Goal: Navigation & Orientation: Find specific page/section

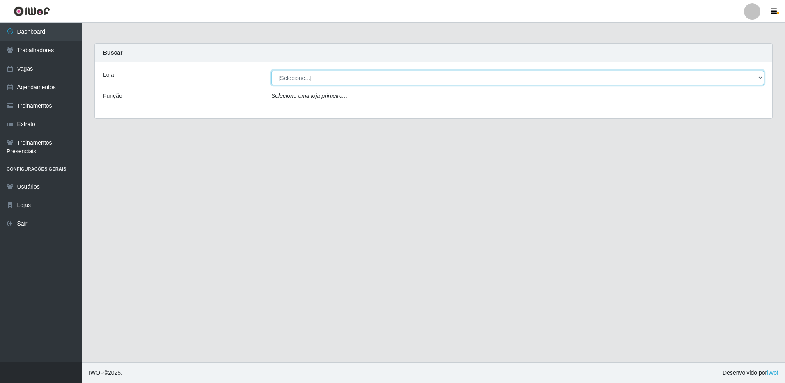
click at [333, 77] on select "[Selecione...] [GEOGRAPHIC_DATA] - [GEOGRAPHIC_DATA]" at bounding box center [518, 78] width 493 height 14
select select "524"
click at [272, 71] on select "[Selecione...] [GEOGRAPHIC_DATA] - [GEOGRAPHIC_DATA]" at bounding box center [518, 78] width 493 height 14
click at [353, 81] on select "[Selecione...] [GEOGRAPHIC_DATA] - [GEOGRAPHIC_DATA]" at bounding box center [518, 78] width 493 height 14
select select "524"
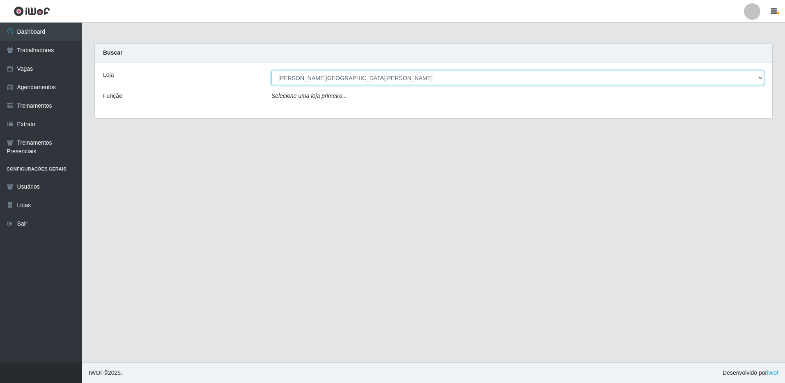
click at [272, 71] on select "[Selecione...] [GEOGRAPHIC_DATA] - [GEOGRAPHIC_DATA]" at bounding box center [518, 78] width 493 height 14
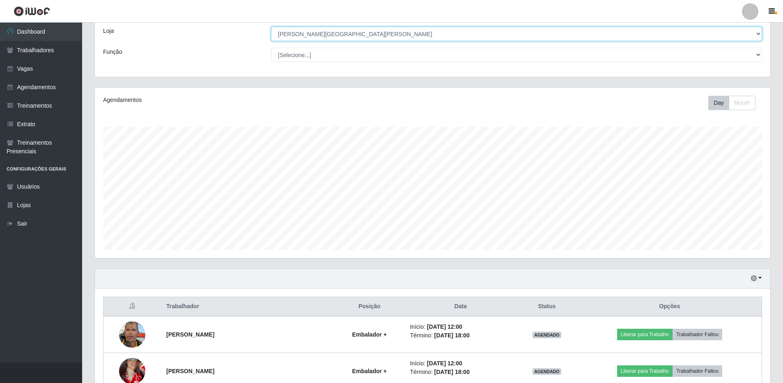
scroll to position [39, 0]
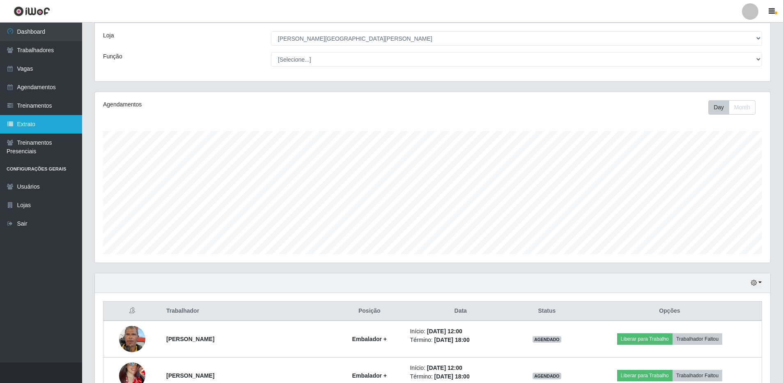
click at [43, 120] on link "Extrato" at bounding box center [41, 124] width 82 height 18
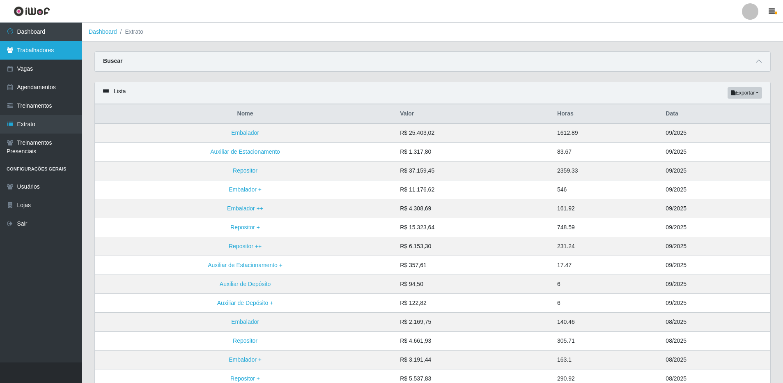
click at [26, 51] on link "Trabalhadores" at bounding box center [41, 50] width 82 height 18
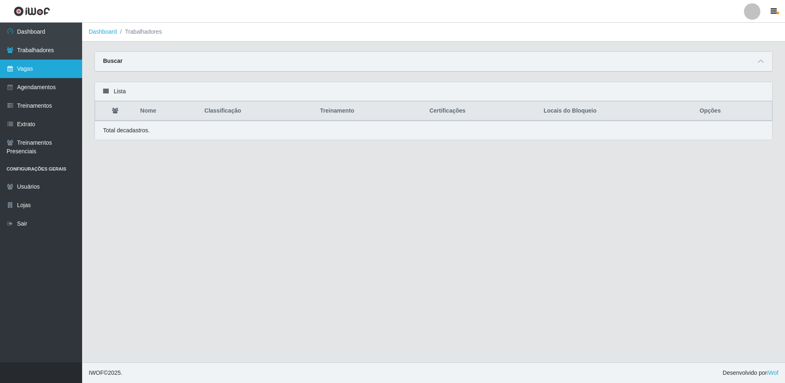
click at [24, 69] on link "Vagas" at bounding box center [41, 69] width 82 height 18
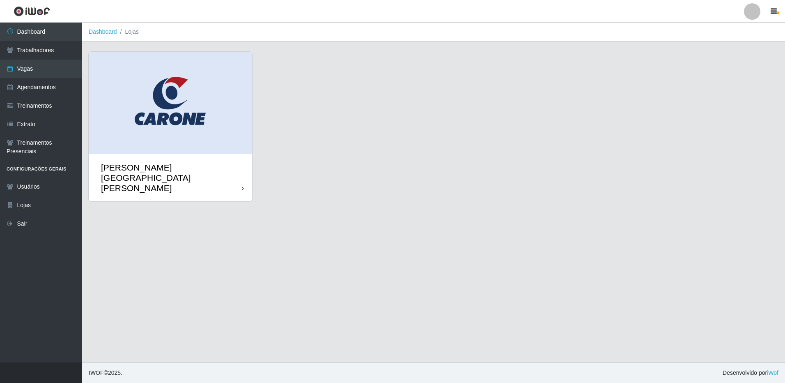
click at [158, 154] on div "Carone - [GEOGRAPHIC_DATA]" at bounding box center [171, 178] width 164 height 48
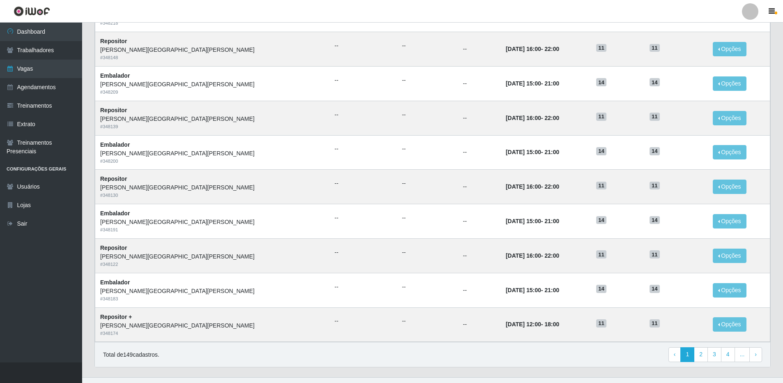
scroll to position [313, 0]
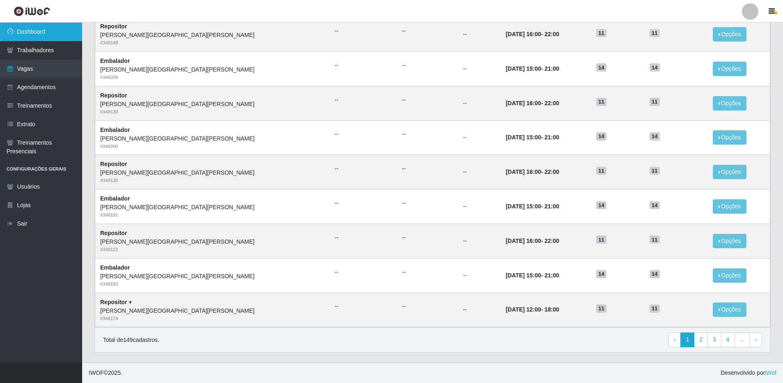
click at [40, 31] on link "Dashboard" at bounding box center [41, 32] width 82 height 18
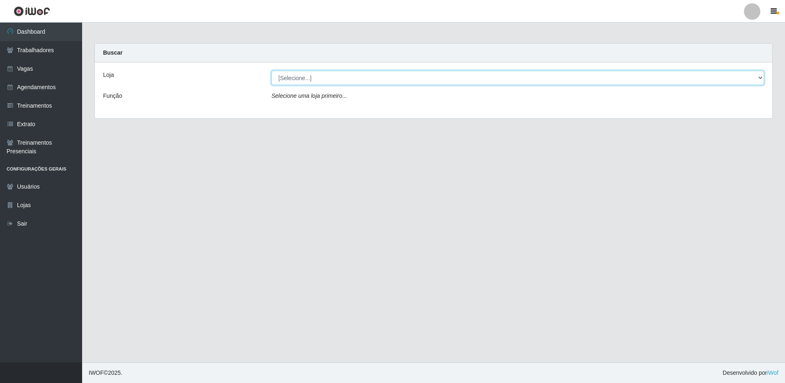
click at [393, 78] on select "[Selecione...] [GEOGRAPHIC_DATA] - [GEOGRAPHIC_DATA]" at bounding box center [518, 78] width 493 height 14
select select "524"
click at [272, 71] on select "[Selecione...] [GEOGRAPHIC_DATA] - [GEOGRAPHIC_DATA]" at bounding box center [518, 78] width 493 height 14
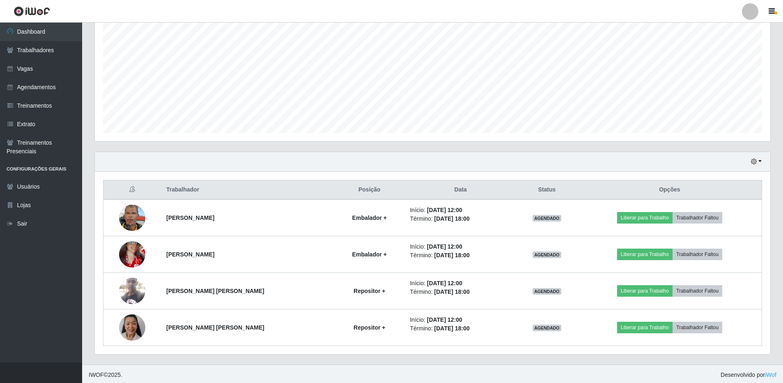
scroll to position [163, 0]
